Goal: Task Accomplishment & Management: Manage account settings

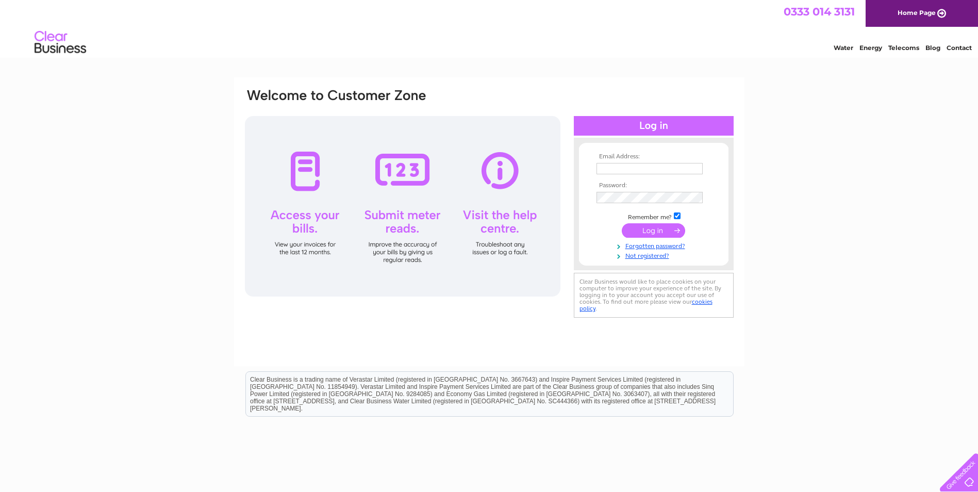
click at [611, 166] on input "text" at bounding box center [650, 168] width 106 height 11
click at [598, 169] on input "j.brewster1@btinternet.com" at bounding box center [650, 168] width 106 height 11
type input "m"
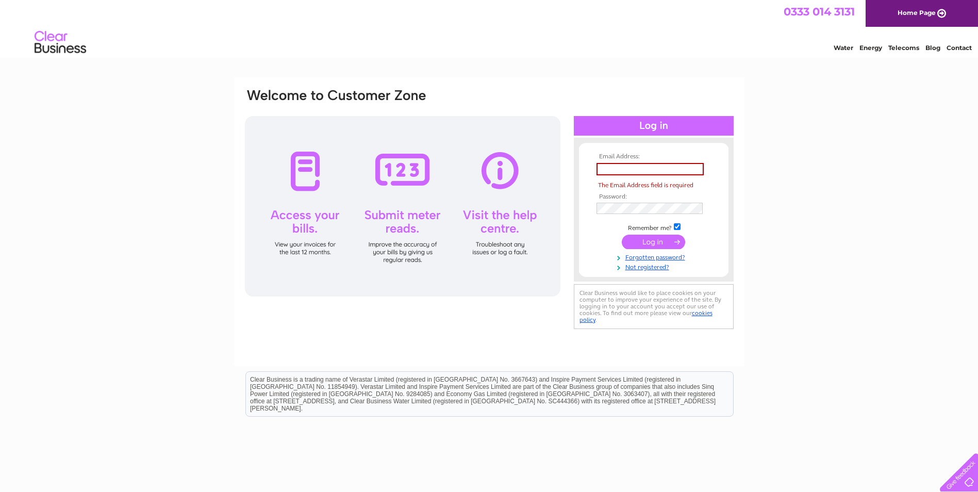
click at [859, 231] on div "Email Address: The Email Address field is required Password:" at bounding box center [489, 309] width 978 height 465
click at [610, 169] on input "text" at bounding box center [650, 169] width 107 height 12
type input "[EMAIL_ADDRESS][DOMAIN_NAME]"
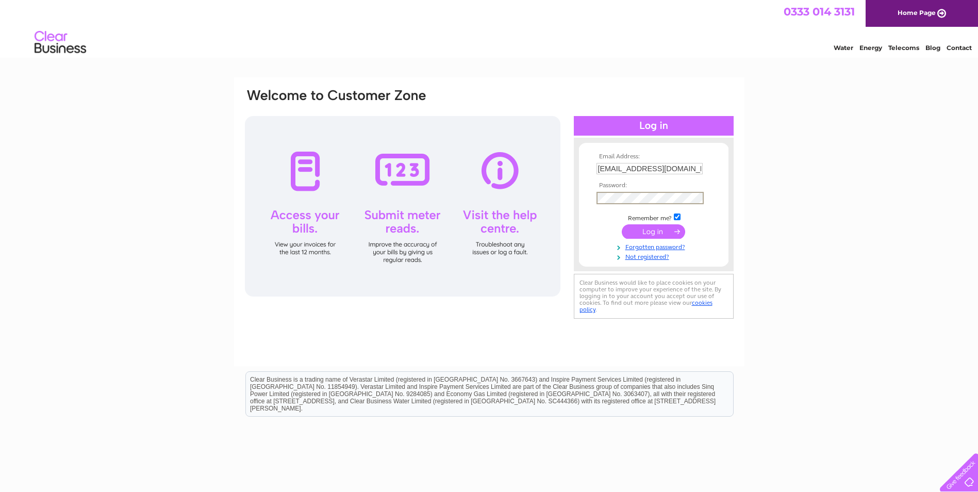
click at [653, 230] on input "submit" at bounding box center [653, 231] width 63 height 14
click at [650, 230] on input "submit" at bounding box center [653, 230] width 63 height 14
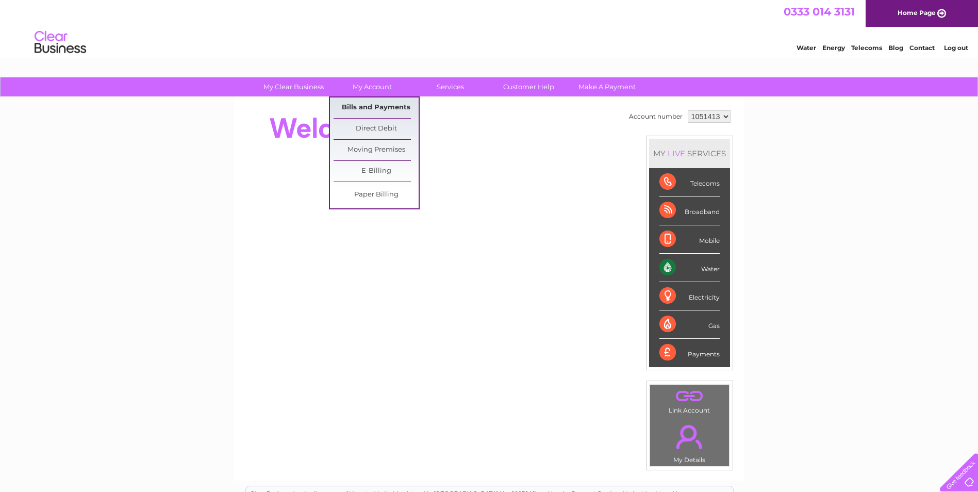
click at [364, 106] on link "Bills and Payments" at bounding box center [376, 107] width 85 height 21
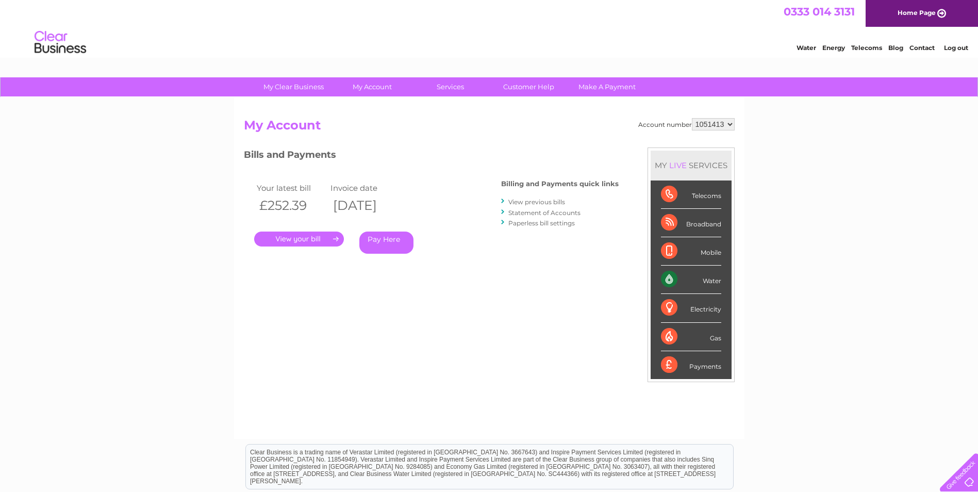
click at [286, 238] on link "." at bounding box center [299, 239] width 90 height 15
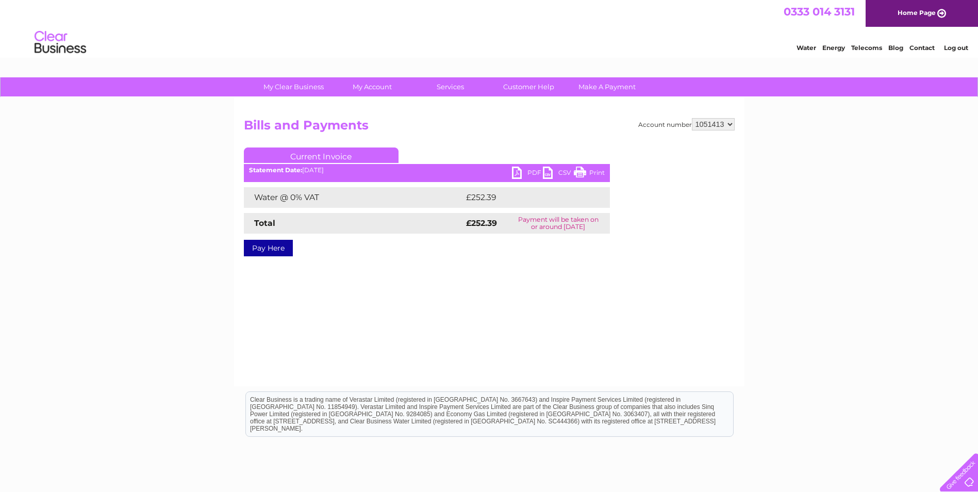
click at [516, 173] on link "PDF" at bounding box center [527, 174] width 31 height 15
